Goal: Transaction & Acquisition: Download file/media

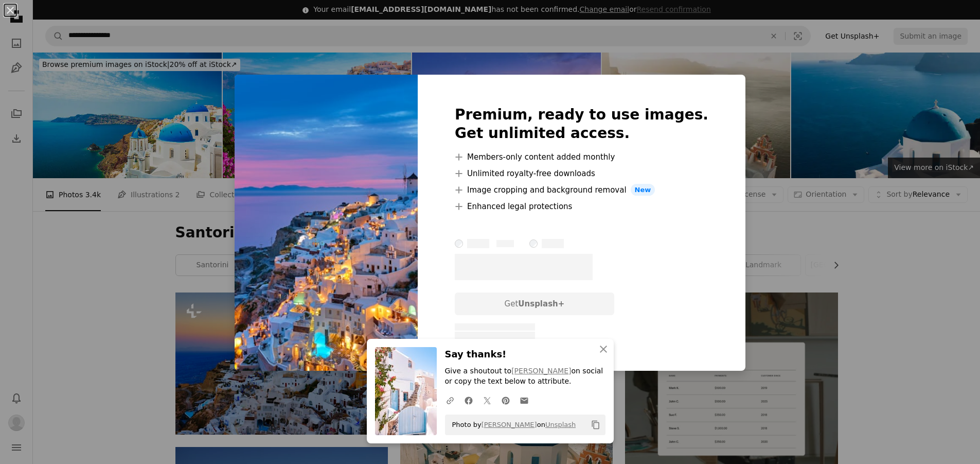
scroll to position [720, 0]
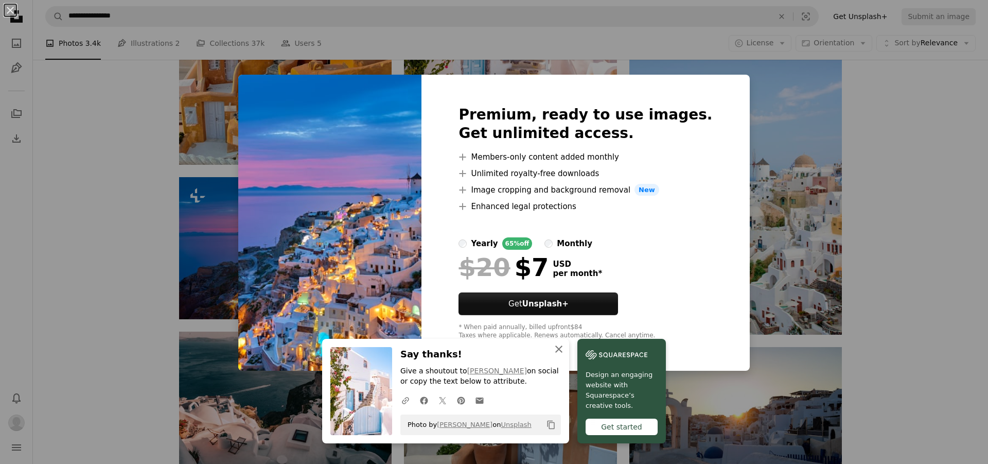
click at [555, 345] on icon "An X shape" at bounding box center [559, 349] width 12 height 12
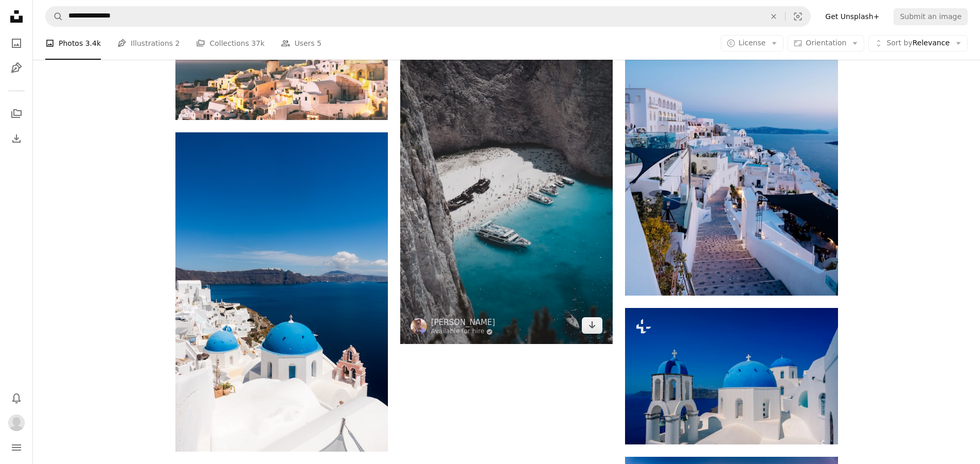
scroll to position [1441, 0]
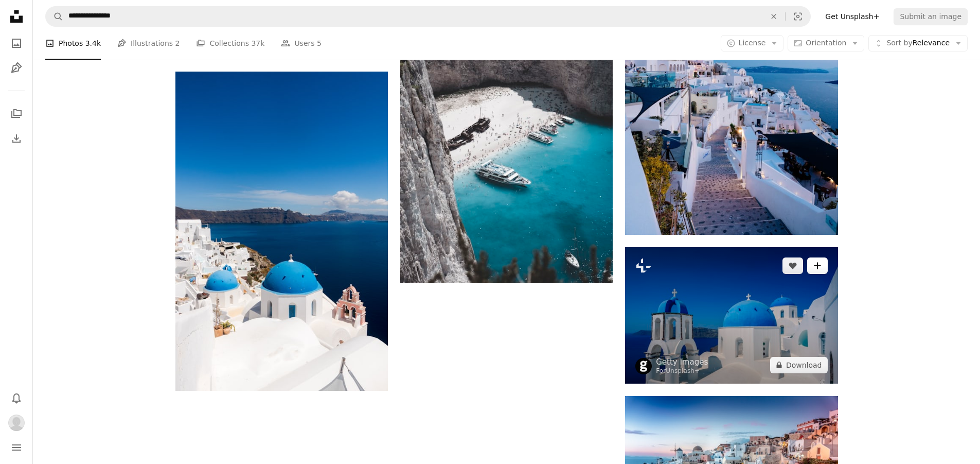
click at [824, 268] on button "A plus sign" at bounding box center [817, 265] width 21 height 16
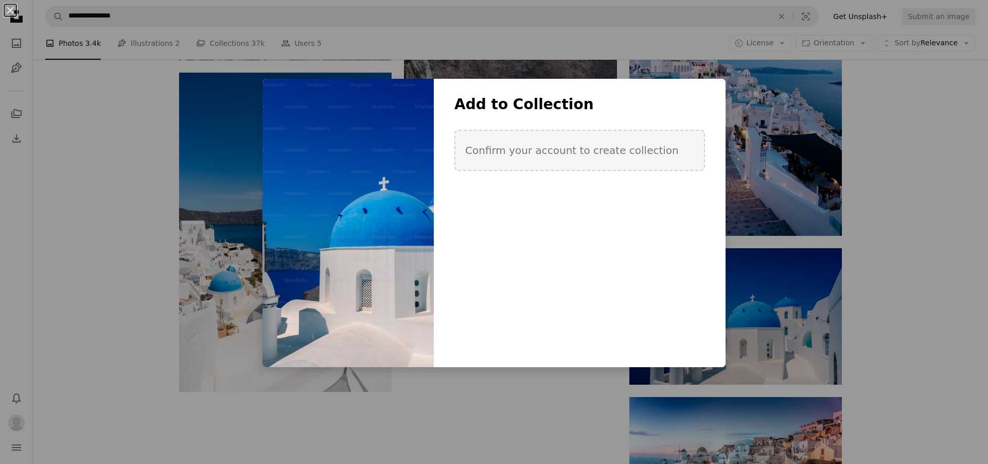
click at [8, 10] on button "An X shape" at bounding box center [10, 10] width 12 height 12
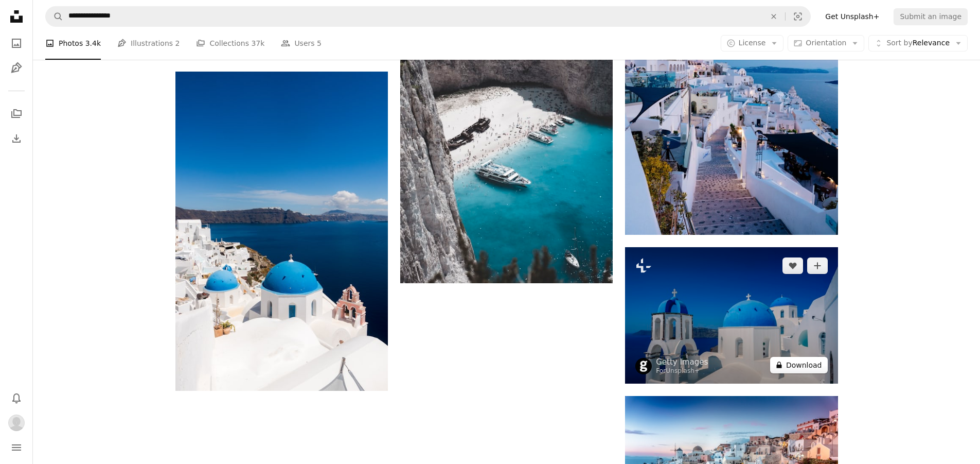
drag, startPoint x: 796, startPoint y: 311, endPoint x: 817, endPoint y: 362, distance: 54.7
click at [817, 362] on button "A lock Download" at bounding box center [799, 365] width 58 height 16
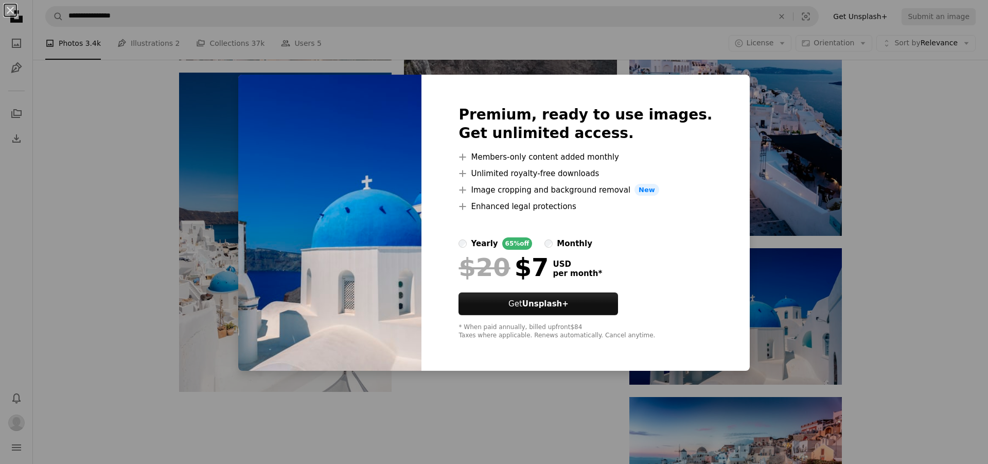
click at [967, 151] on div "An X shape Premium, ready to use images. Get unlimited access. A plus sign Memb…" at bounding box center [494, 232] width 988 height 464
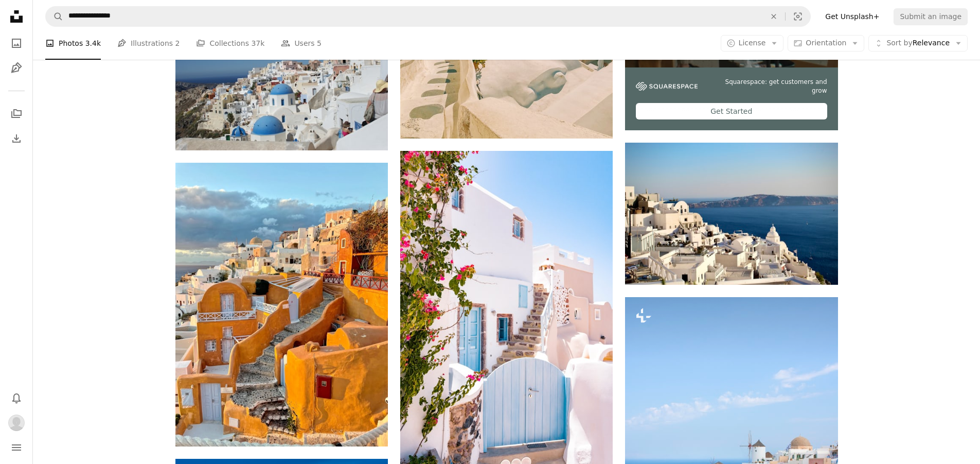
scroll to position [155, 0]
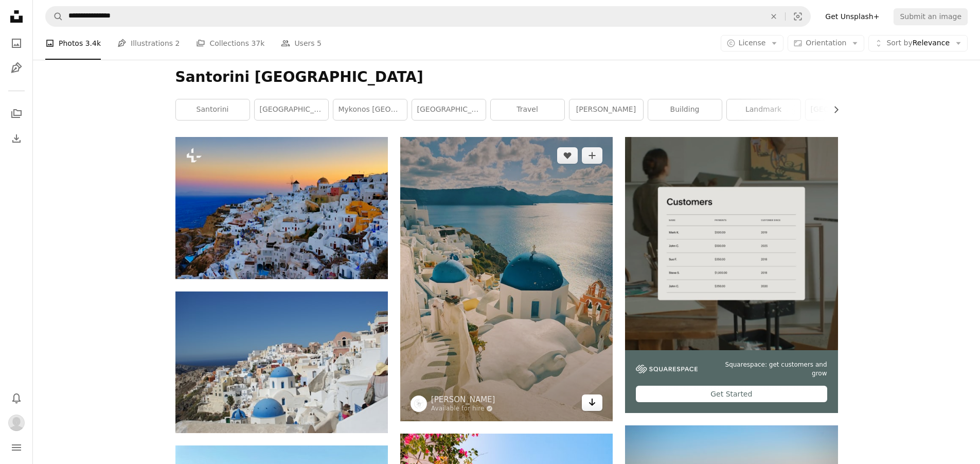
click at [597, 406] on link "Arrow pointing down" at bounding box center [592, 402] width 21 height 16
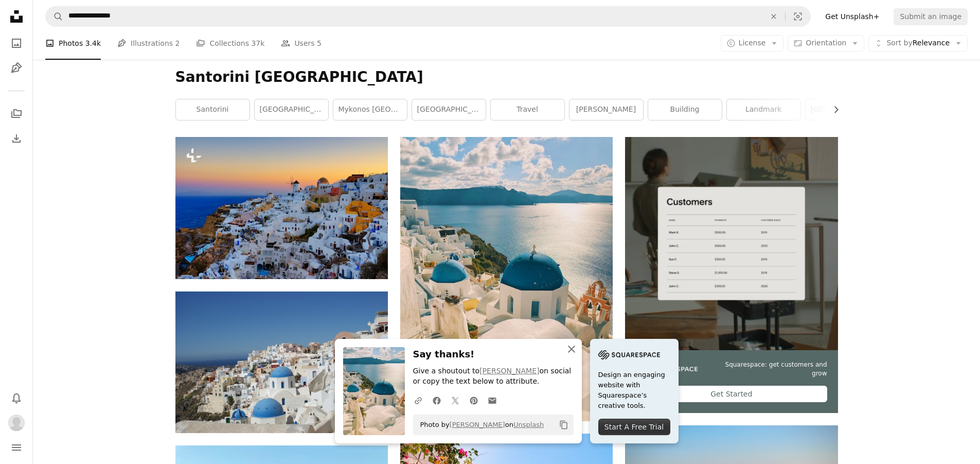
click at [572, 347] on icon "An X shape" at bounding box center [572, 349] width 12 height 12
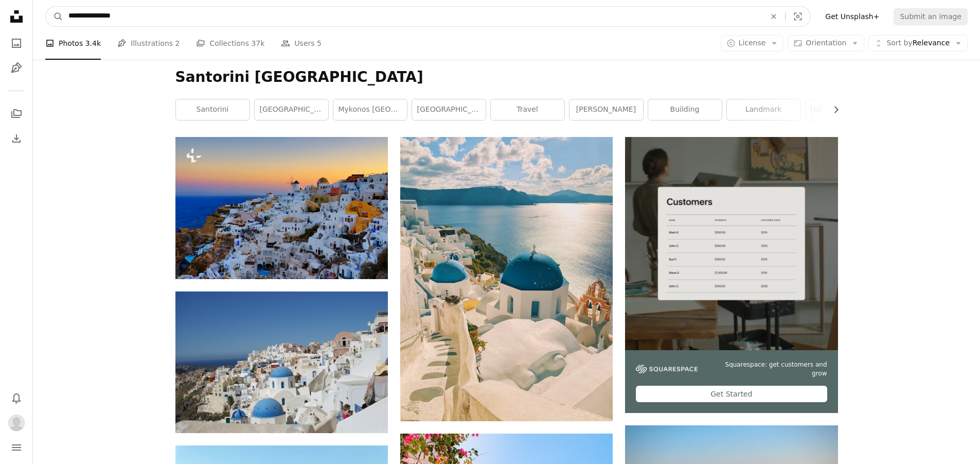
click at [197, 17] on input "**********" at bounding box center [412, 17] width 699 height 20
type input "*"
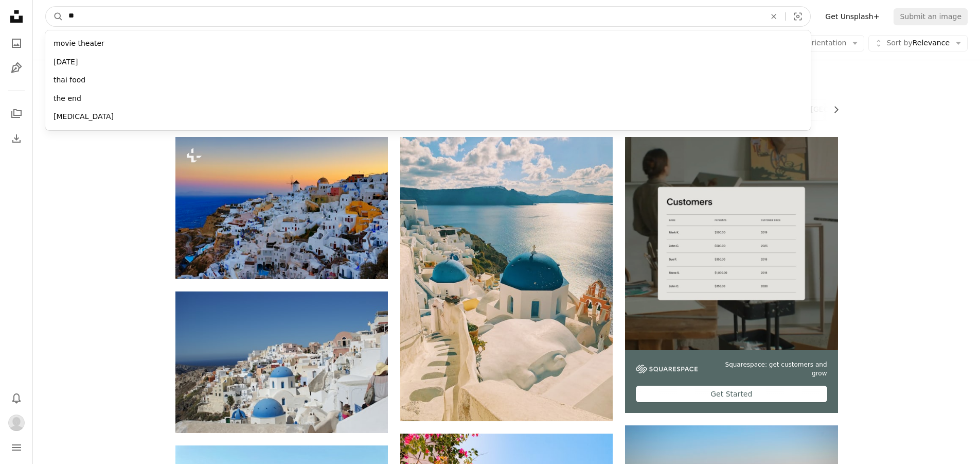
type input "*"
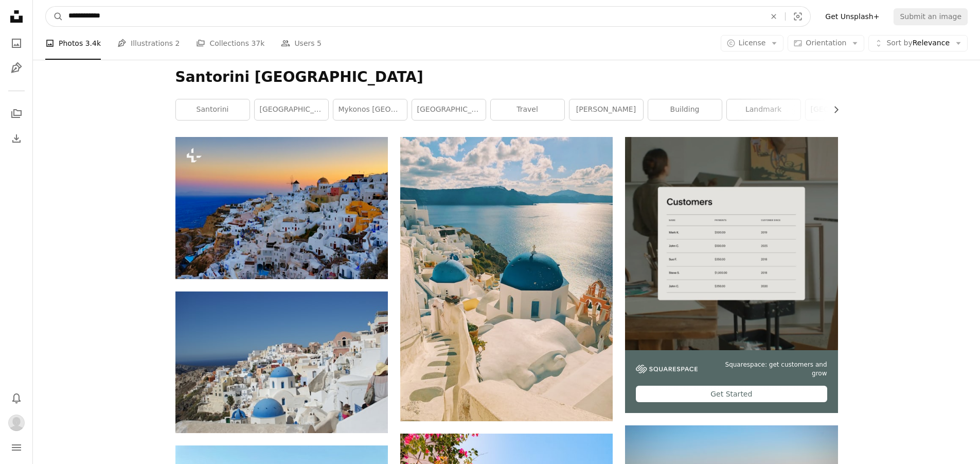
type input "**********"
click button "A magnifying glass" at bounding box center [54, 17] width 17 height 20
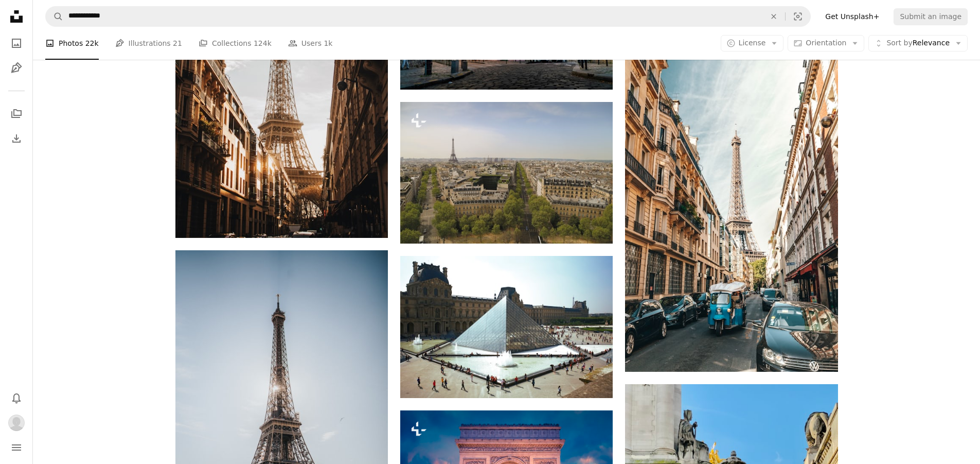
scroll to position [720, 0]
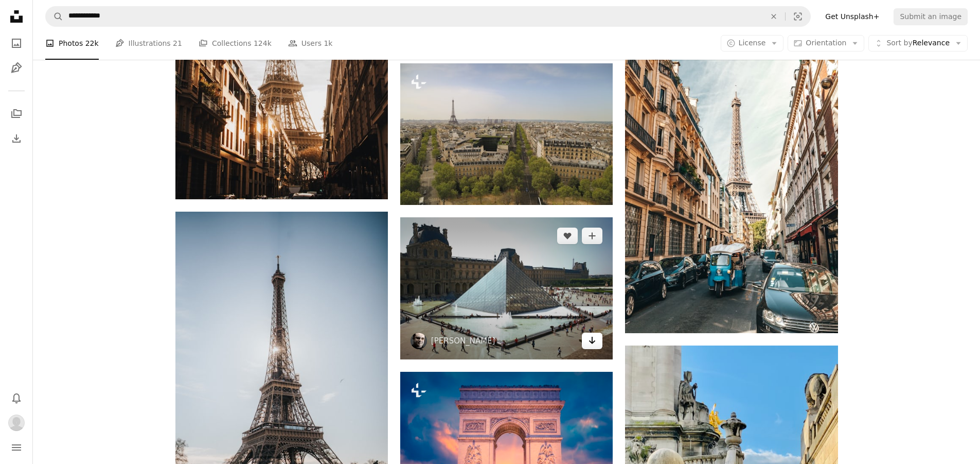
click at [598, 344] on link "Arrow pointing down" at bounding box center [592, 340] width 21 height 16
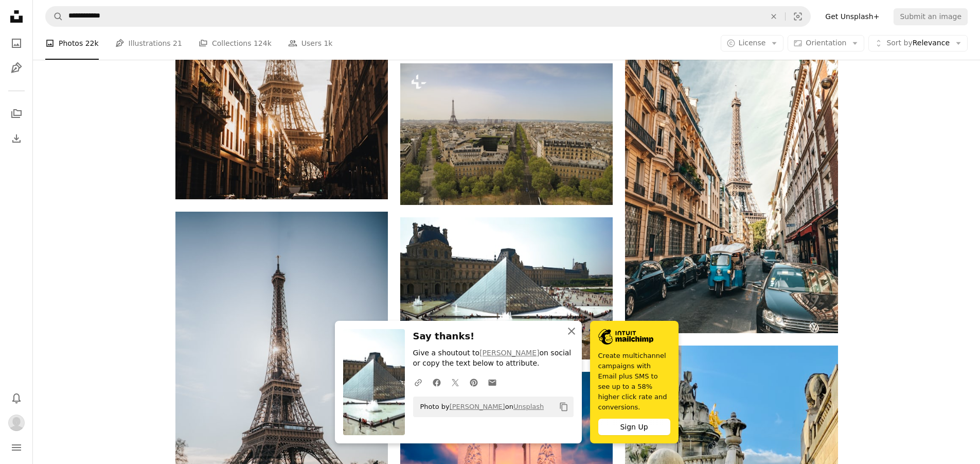
click at [571, 334] on icon "button" at bounding box center [571, 330] width 7 height 7
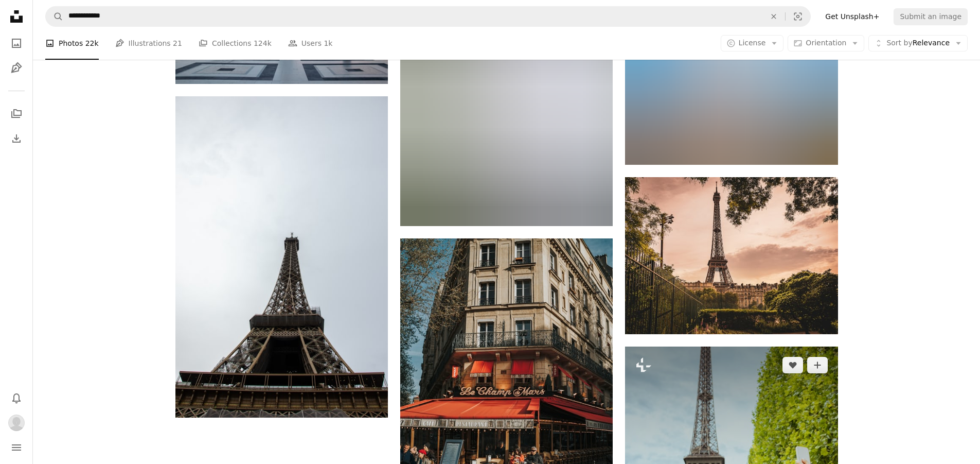
scroll to position [1338, 0]
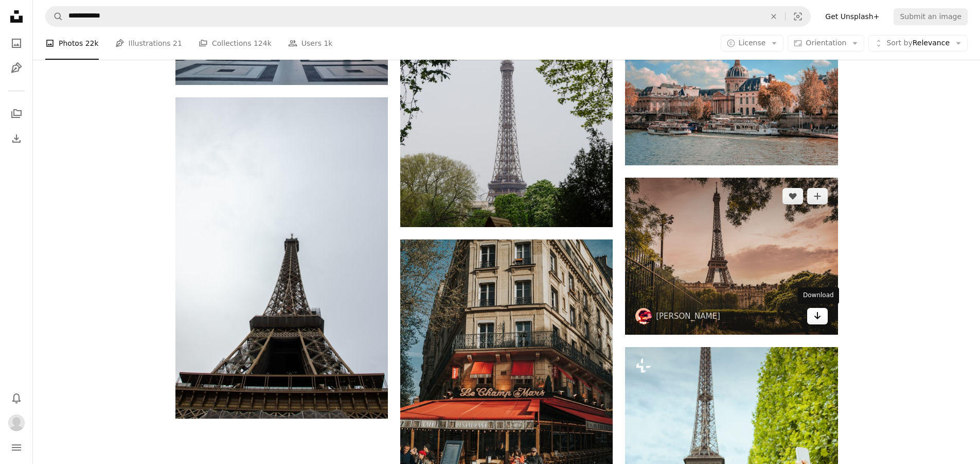
click at [809, 316] on link "Arrow pointing down" at bounding box center [817, 316] width 21 height 16
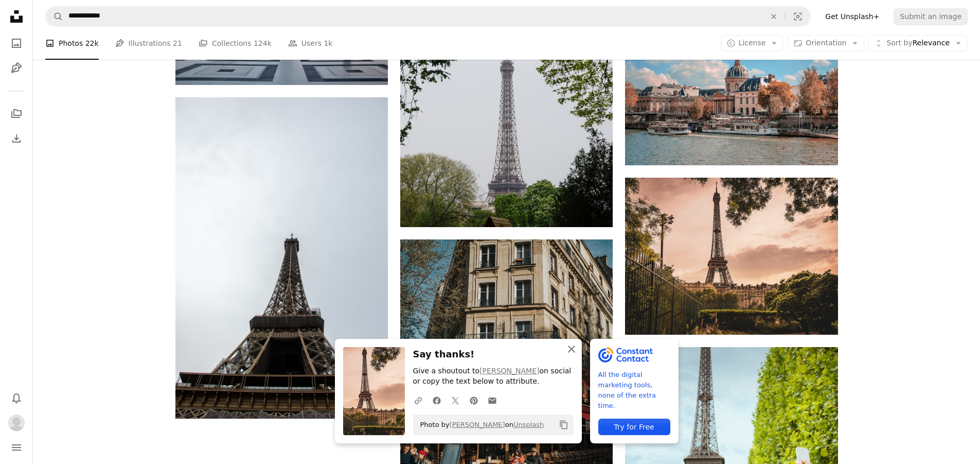
click at [569, 349] on icon "An X shape" at bounding box center [572, 349] width 12 height 12
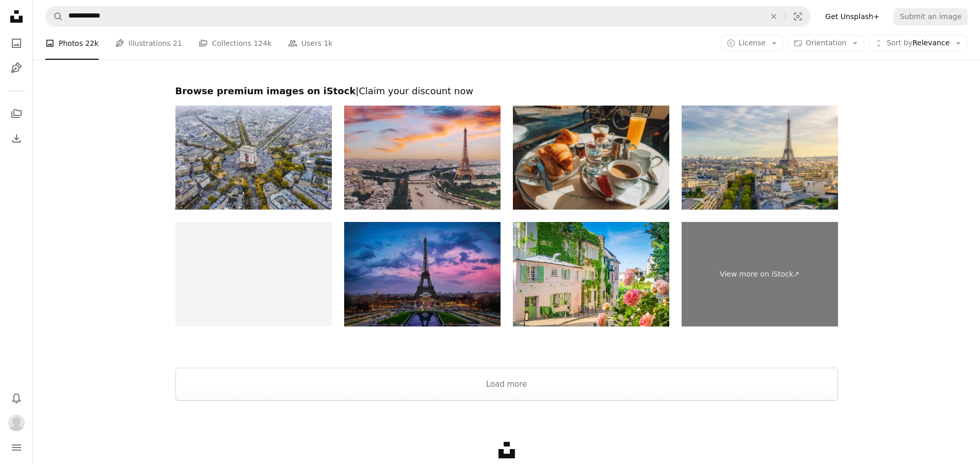
scroll to position [2161, 0]
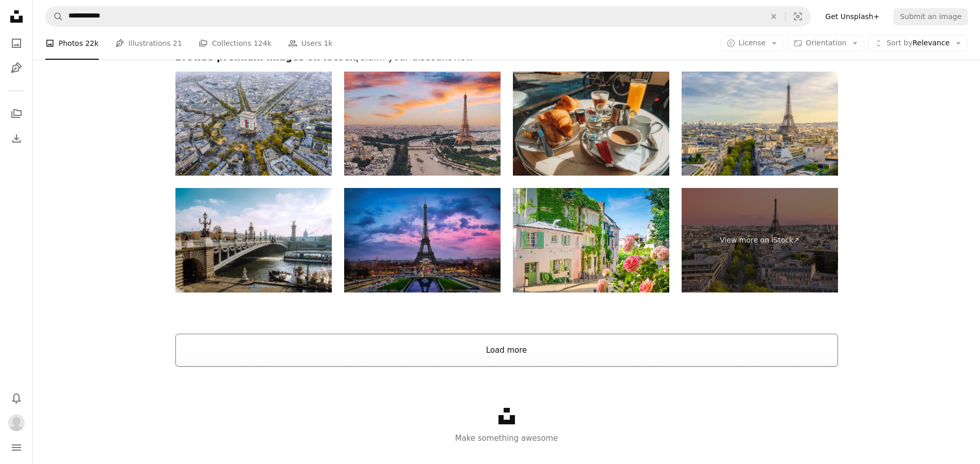
click at [507, 349] on button "Load more" at bounding box center [506, 349] width 663 height 33
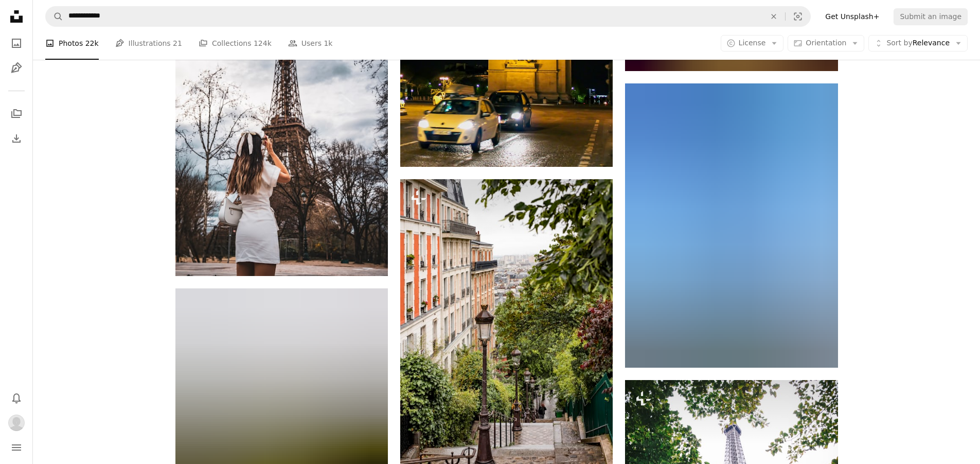
scroll to position [14717, 0]
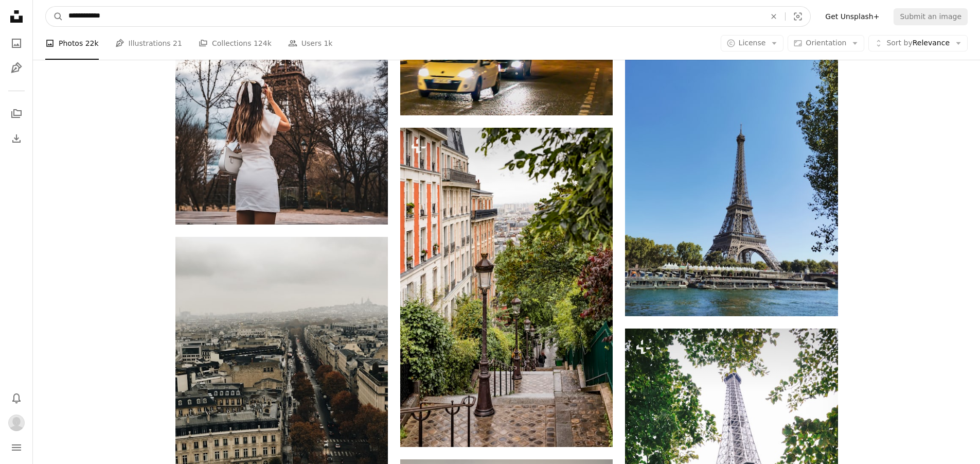
click at [129, 19] on input "**********" at bounding box center [412, 17] width 699 height 20
type input "**********"
click button "A magnifying glass" at bounding box center [54, 17] width 17 height 20
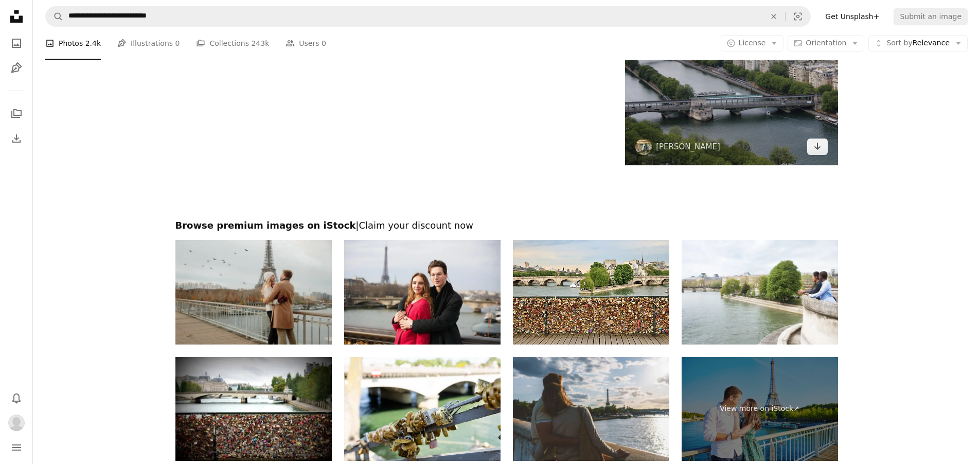
scroll to position [1647, 0]
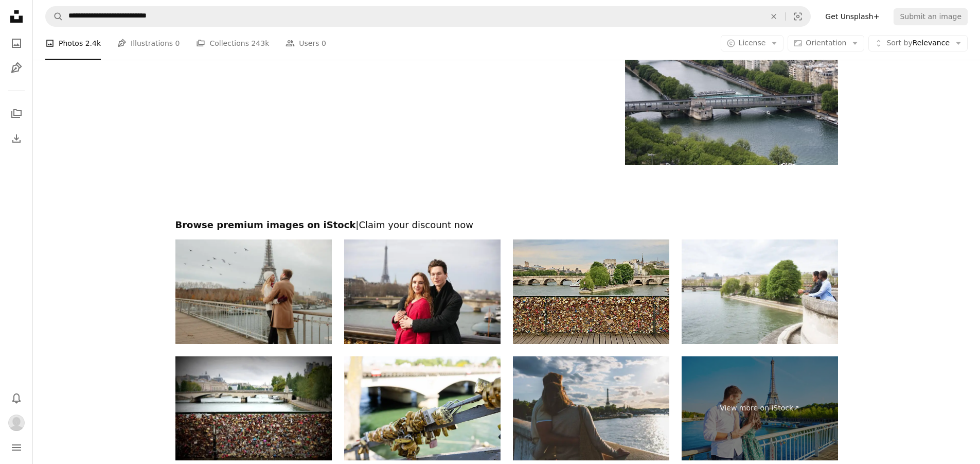
click at [640, 316] on img at bounding box center [591, 291] width 156 height 104
